Goal: Information Seeking & Learning: Learn about a topic

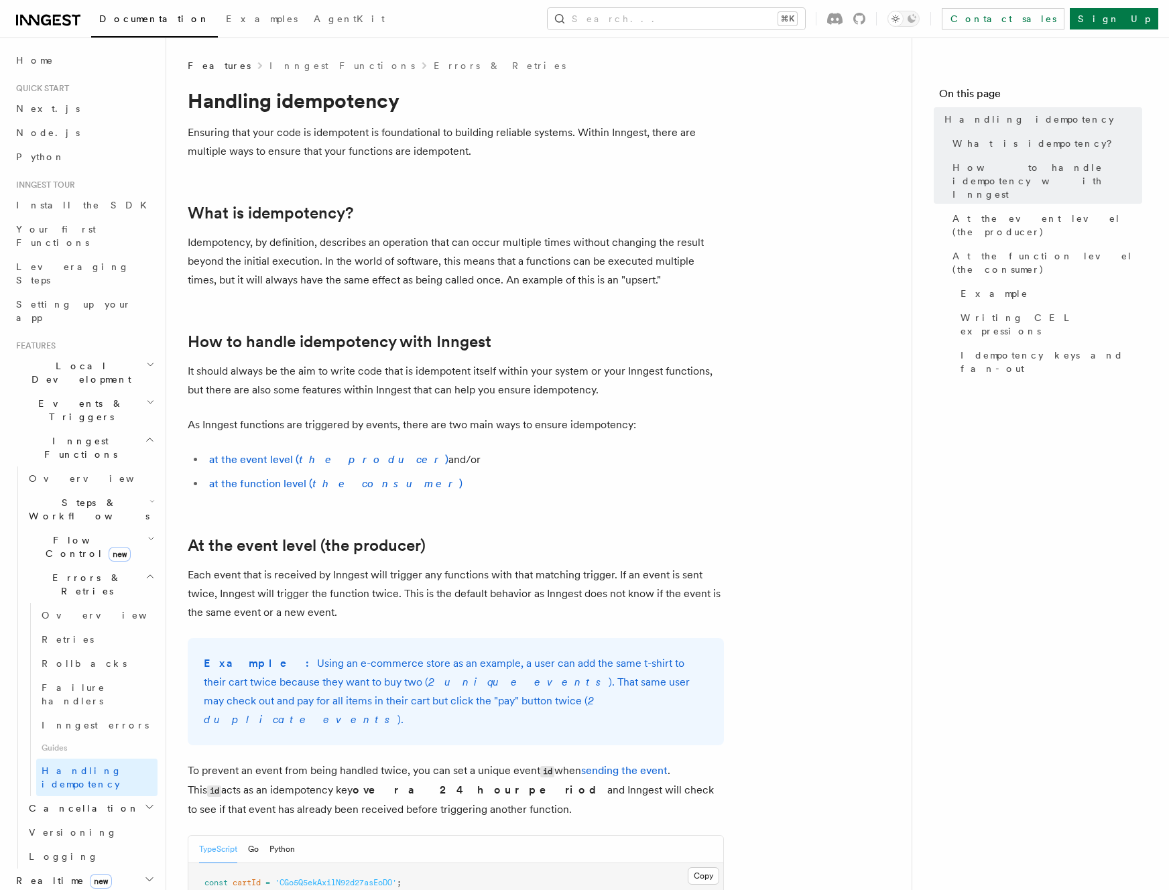
click at [445, 248] on p "Idempotency, by definition, describes an operation that can occur multiple time…" at bounding box center [456, 261] width 536 height 56
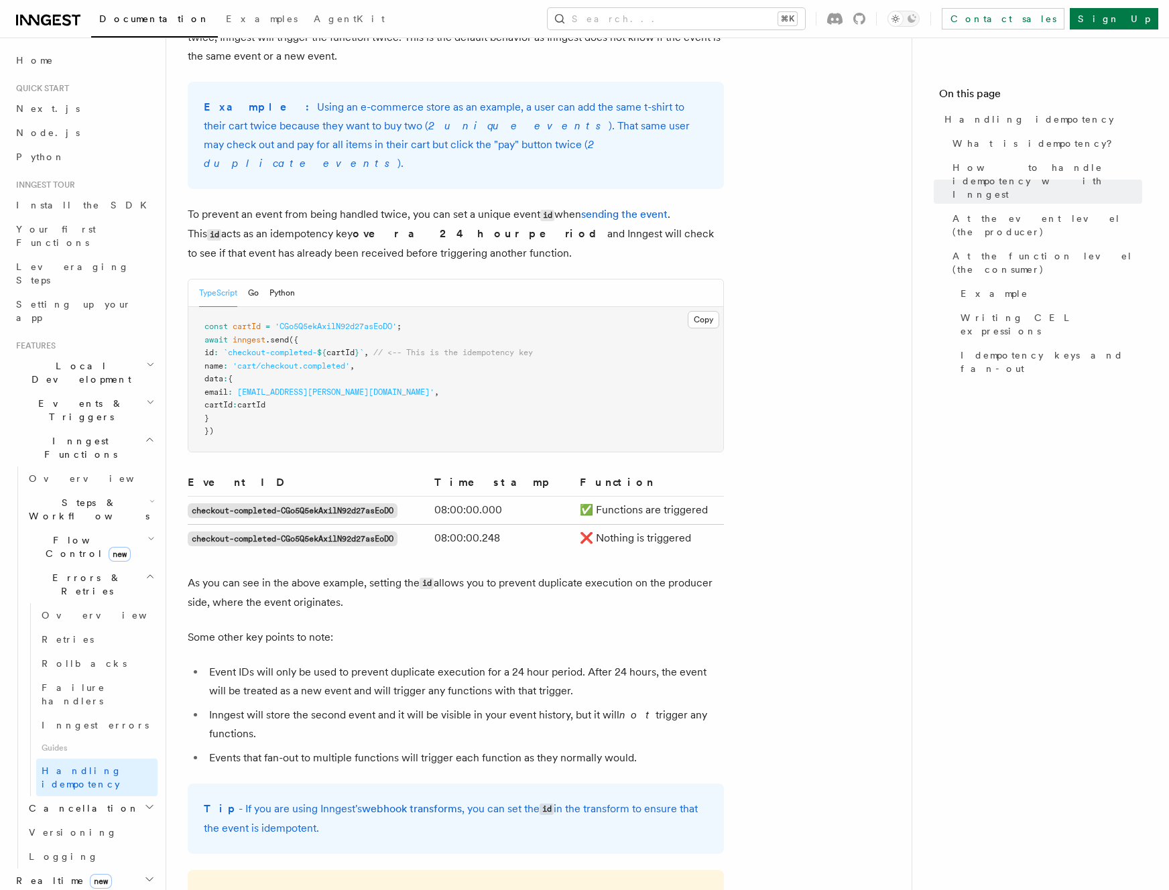
scroll to position [563, 0]
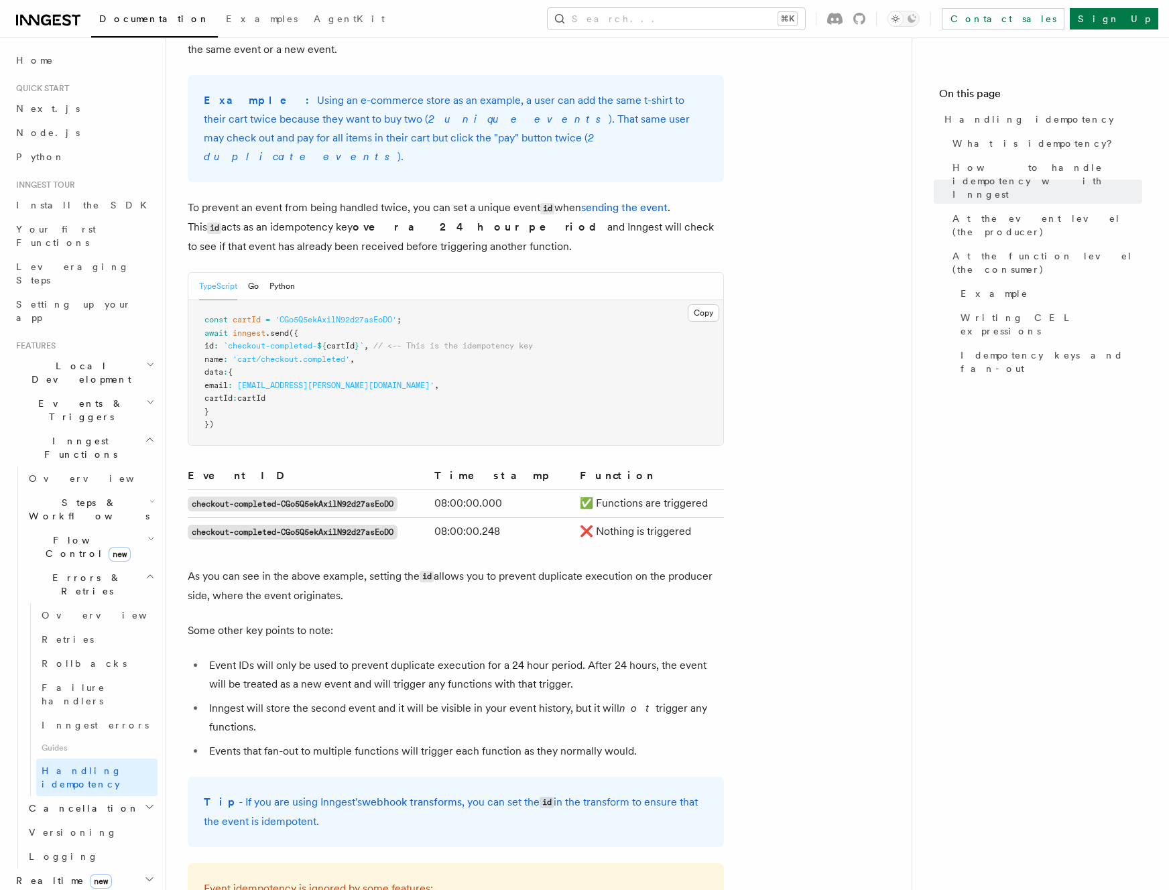
click at [469, 355] on pre "const cartId = 'CGo5Q5ekAxilN92d27asEoDO' ; await inngest .send ({ id : `checko…" at bounding box center [455, 372] width 535 height 145
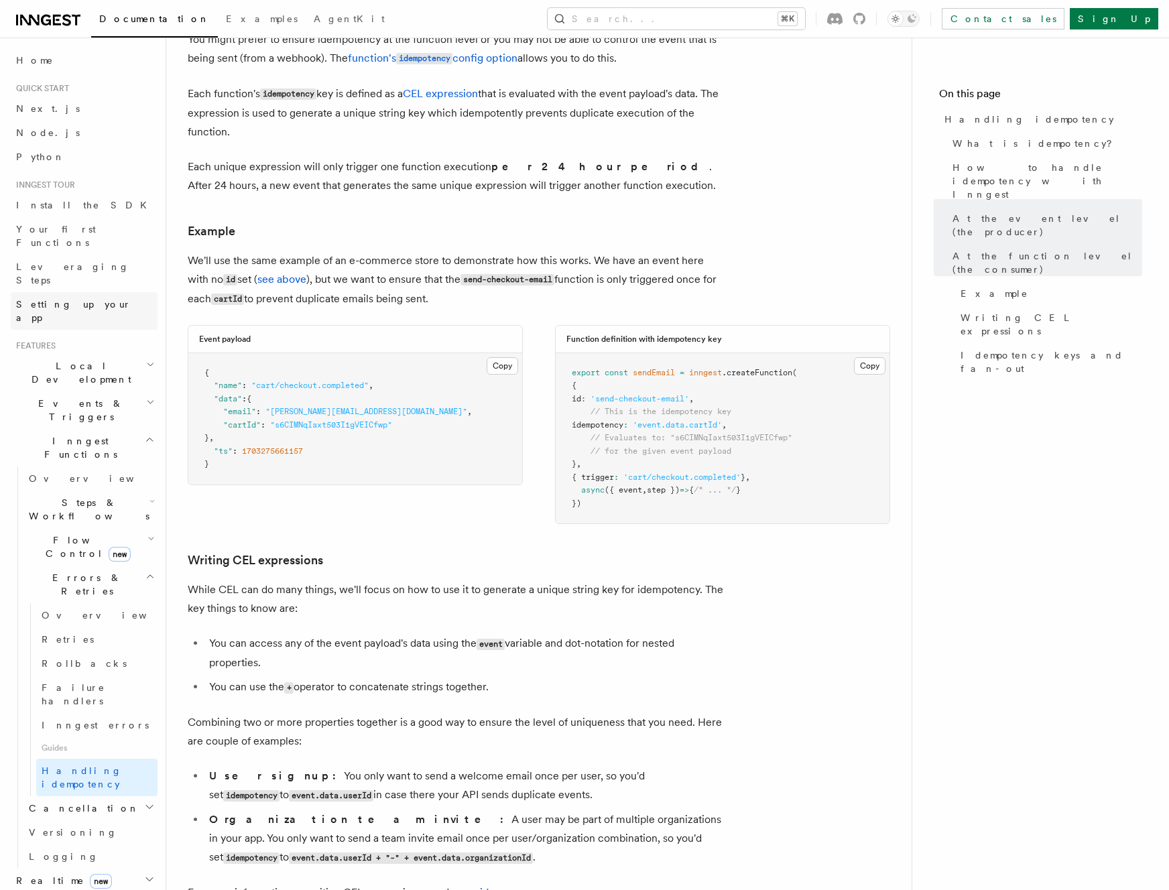
scroll to position [1629, 0]
click at [560, 518] on article "Features Inngest Functions Errors & Retries Handling idempotency Ensuring that …" at bounding box center [539, 30] width 703 height 3200
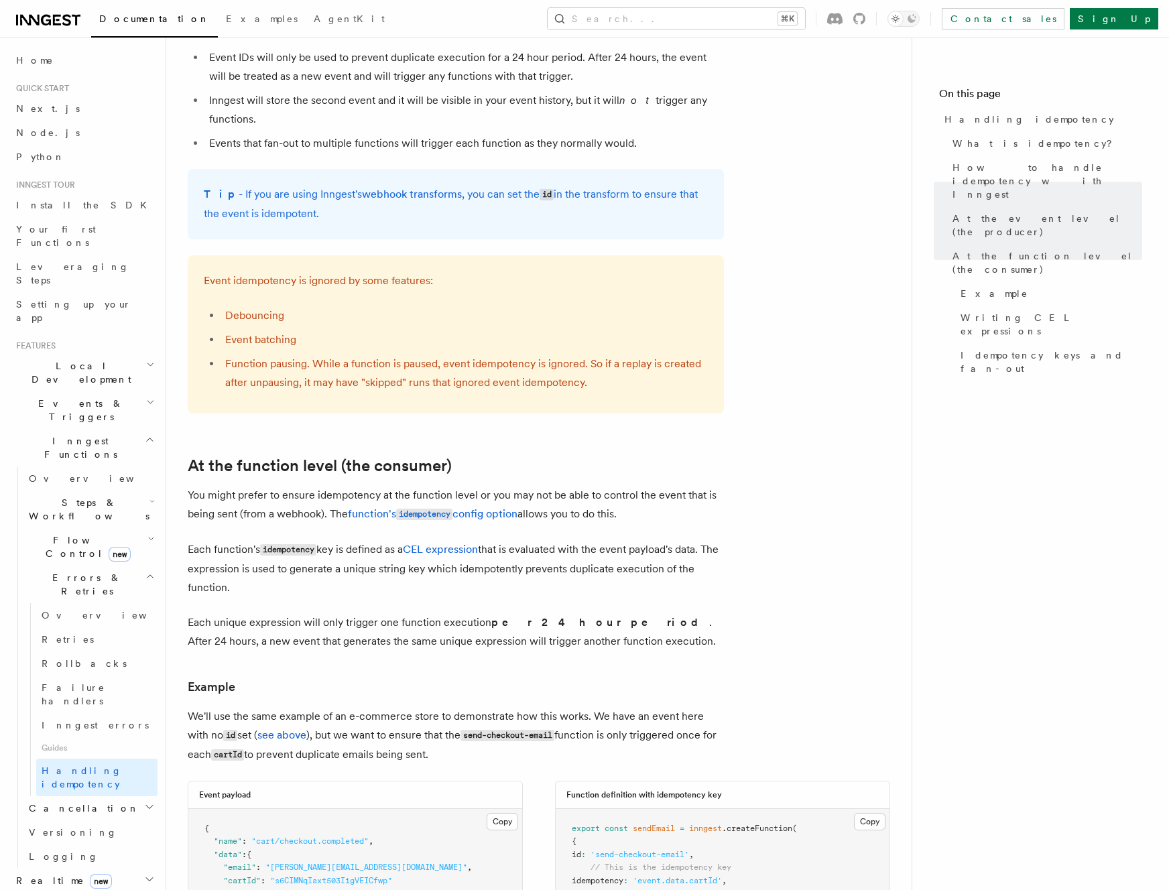
scroll to position [1037, 0]
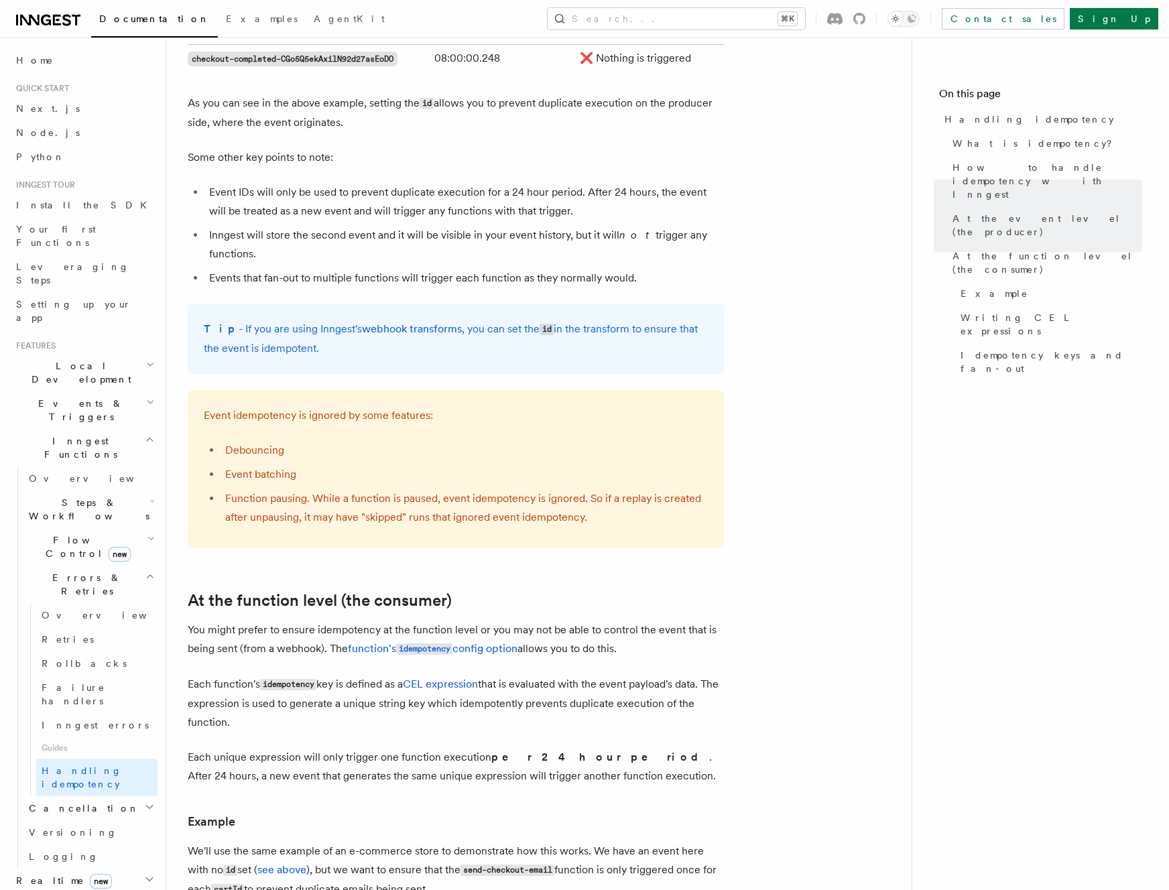
click at [750, 400] on article "Features Inngest Functions Errors & Retries Handling idempotency Ensuring that …" at bounding box center [539, 622] width 703 height 3200
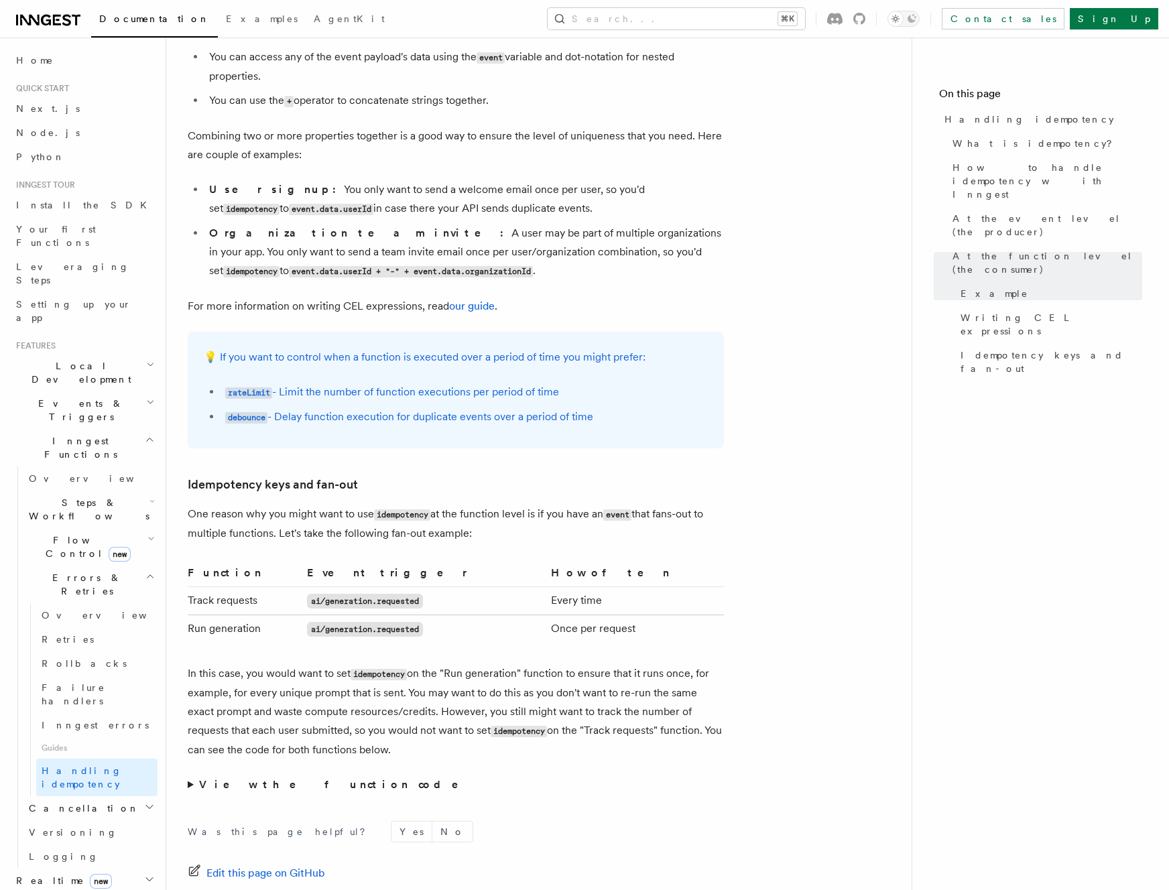
scroll to position [2213, 0]
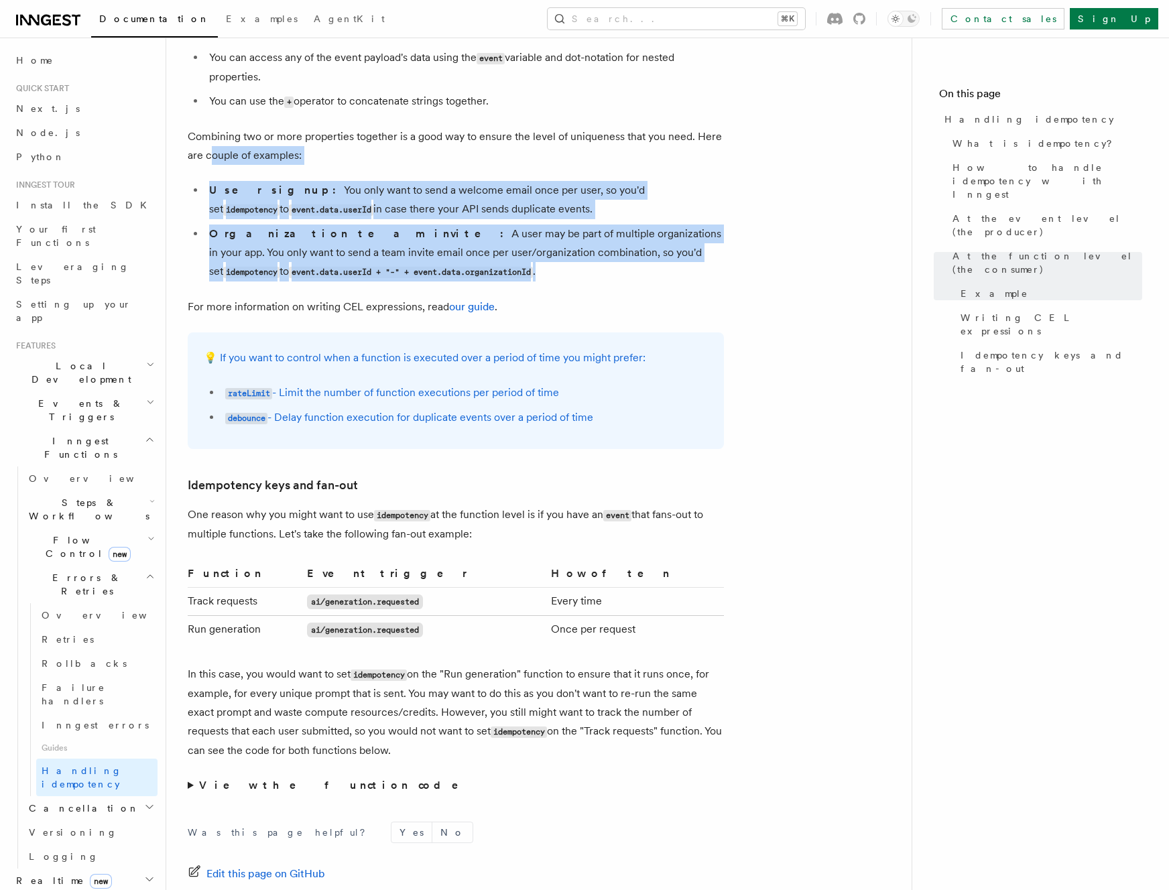
drag, startPoint x: 382, startPoint y: 257, endPoint x: 209, endPoint y: 135, distance: 211.7
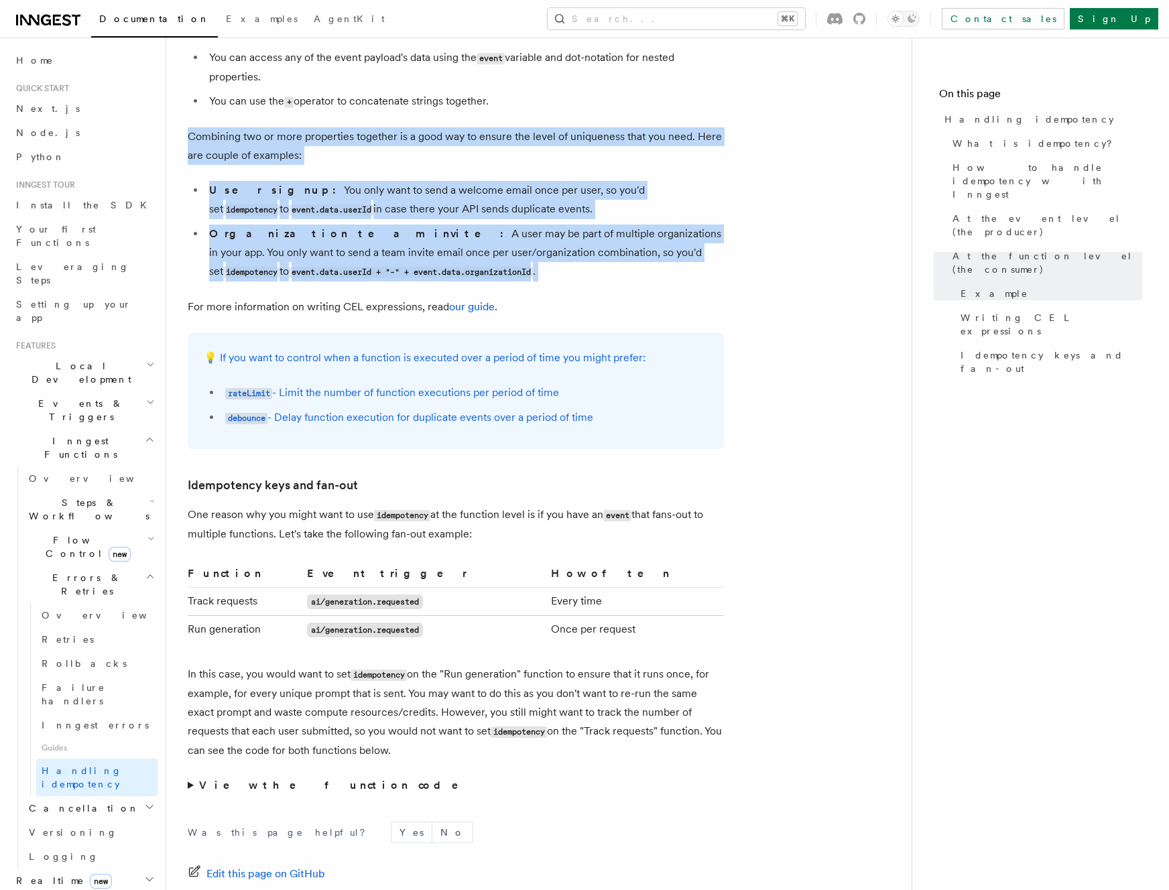
drag, startPoint x: 180, startPoint y: 119, endPoint x: 417, endPoint y: 257, distance: 274.9
click at [417, 257] on li "Organization team invite: A user may be part of multiple organizations in your …" at bounding box center [464, 253] width 519 height 57
drag, startPoint x: 417, startPoint y: 257, endPoint x: 192, endPoint y: 137, distance: 255.3
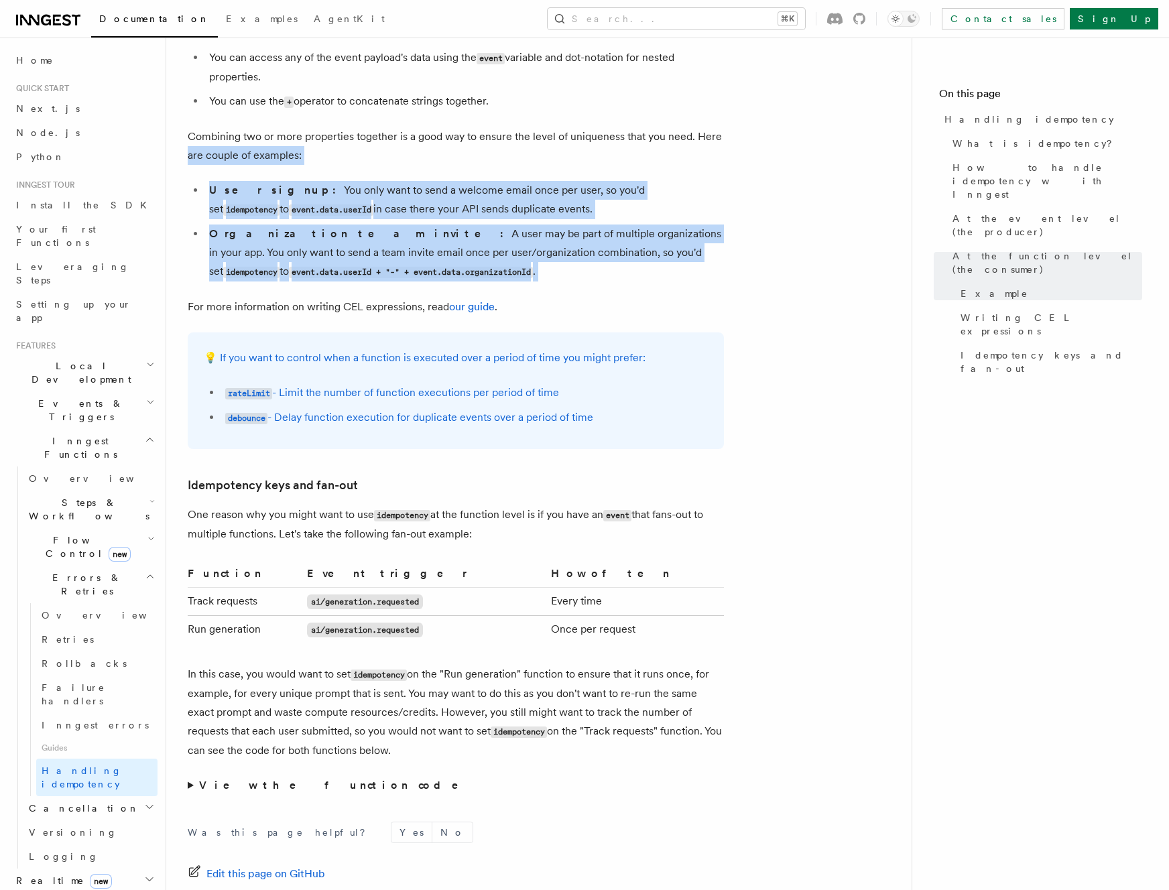
click at [192, 137] on p "Combining two or more properties together is a good way to ensure the level of …" at bounding box center [456, 146] width 536 height 38
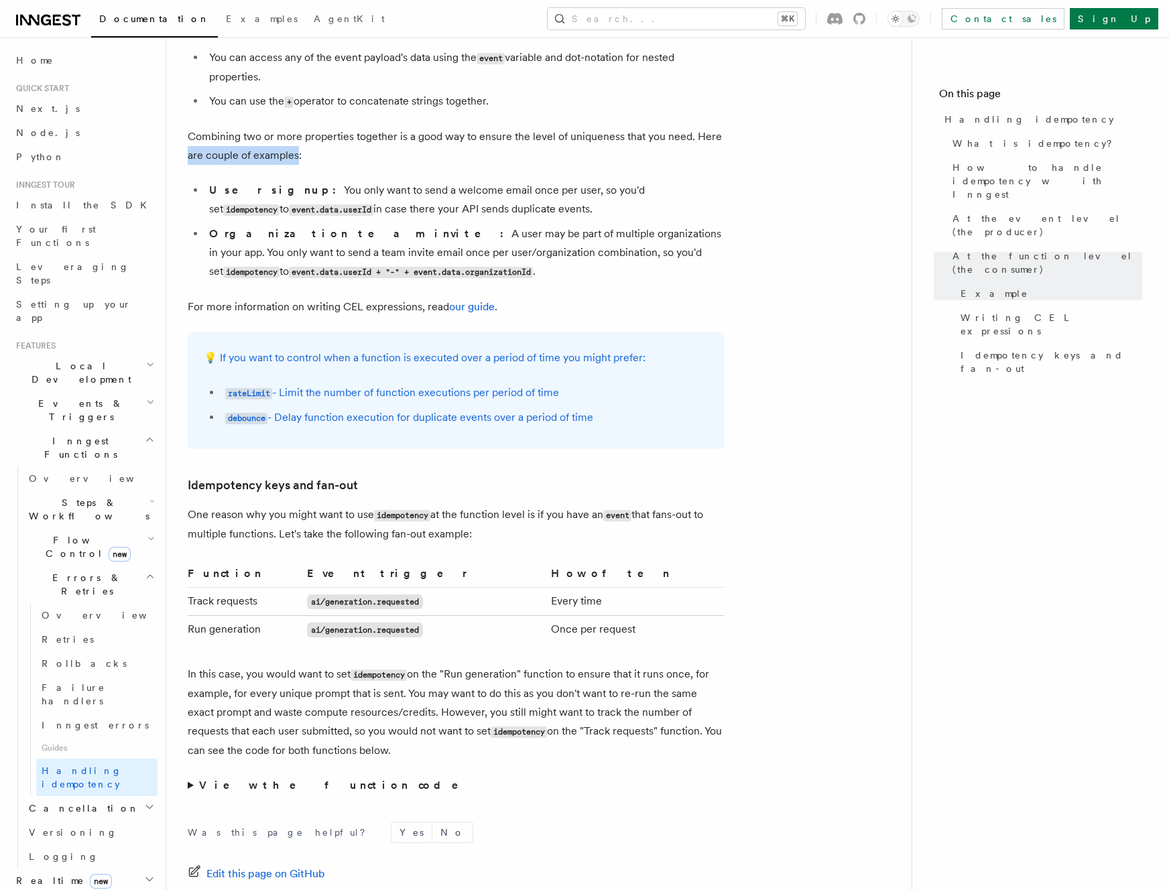
drag, startPoint x: 192, startPoint y: 137, endPoint x: 299, endPoint y: 137, distance: 107.3
click at [289, 141] on p "Combining two or more properties together is a good way to ensure the level of …" at bounding box center [456, 146] width 536 height 38
click at [299, 137] on p "Combining two or more properties together is a good way to ensure the level of …" at bounding box center [456, 146] width 536 height 38
drag, startPoint x: 302, startPoint y: 140, endPoint x: 168, endPoint y: 105, distance: 139.2
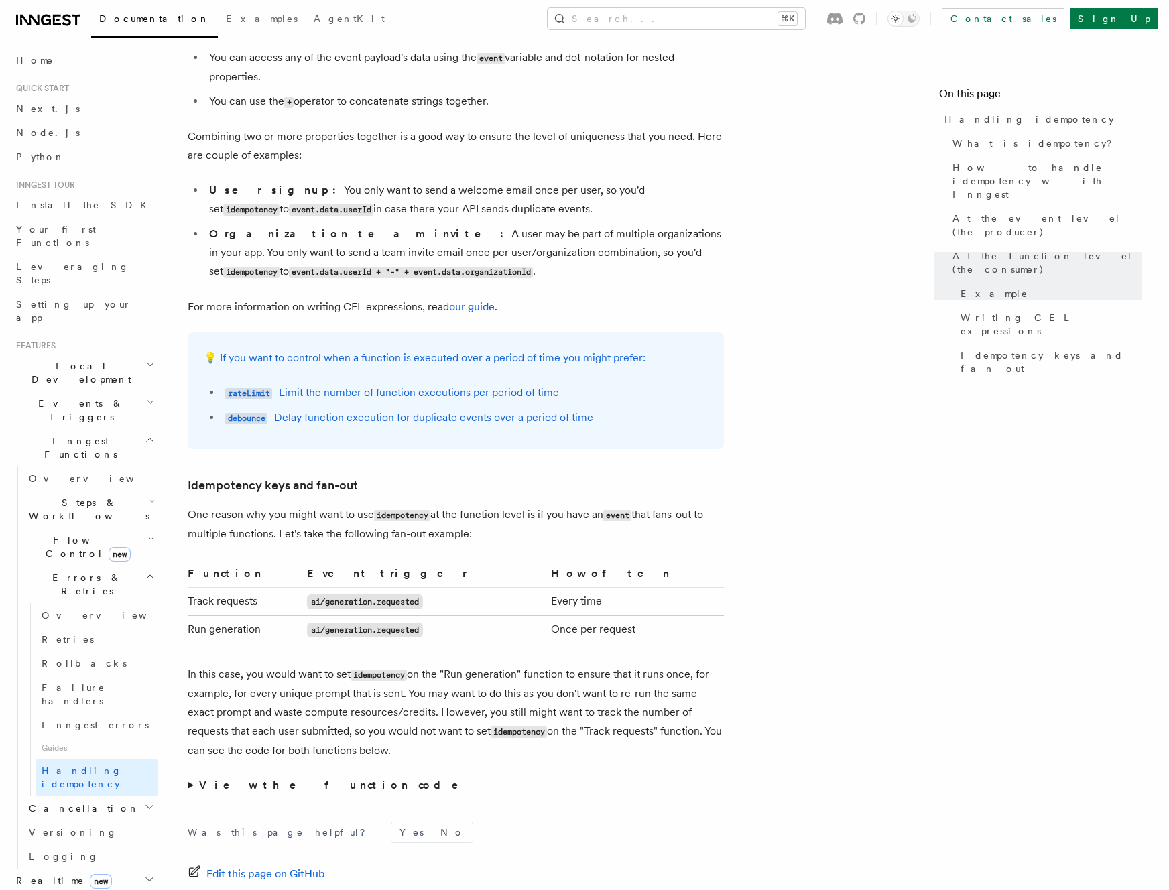
click at [211, 127] on p "Combining two or more properties together is a good way to ensure the level of …" at bounding box center [456, 146] width 536 height 38
click at [506, 238] on li "Organization team invite: A user may be part of multiple organizations in your …" at bounding box center [464, 253] width 519 height 57
click at [714, 432] on div "💡 If you want to control when a function is executed over a period of time you …" at bounding box center [456, 391] width 536 height 117
